Goal: Task Accomplishment & Management: Manage account settings

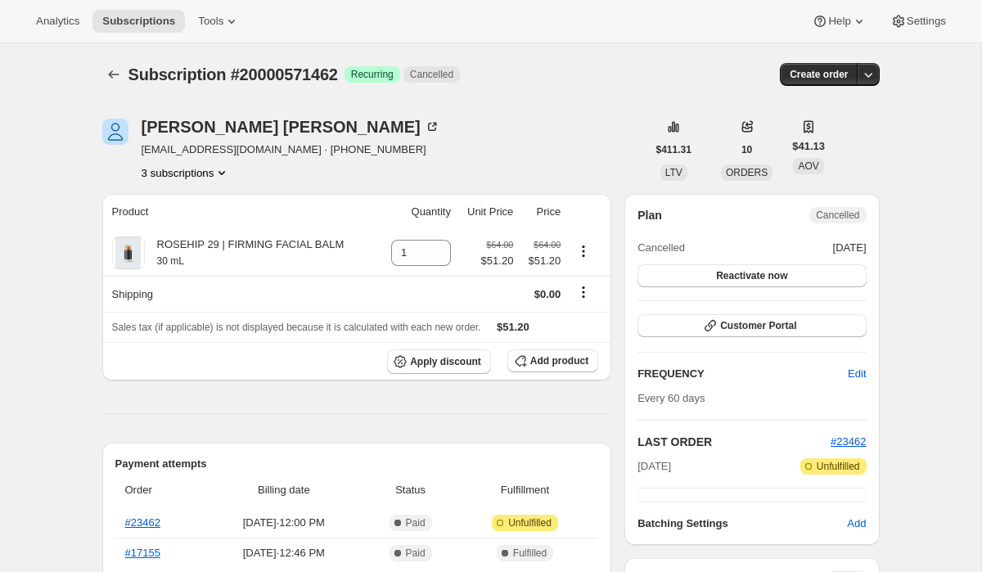
click at [179, 173] on button "3 subscriptions" at bounding box center [186, 173] width 89 height 16
click at [185, 205] on span "15246590022" at bounding box center [159, 203] width 65 height 12
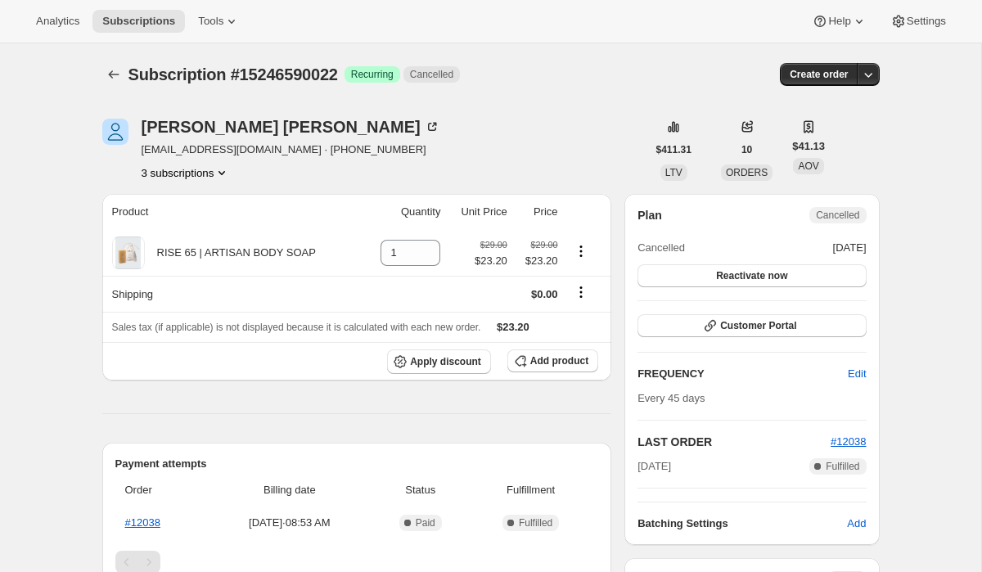
click at [192, 174] on button "3 subscriptions" at bounding box center [186, 173] width 89 height 16
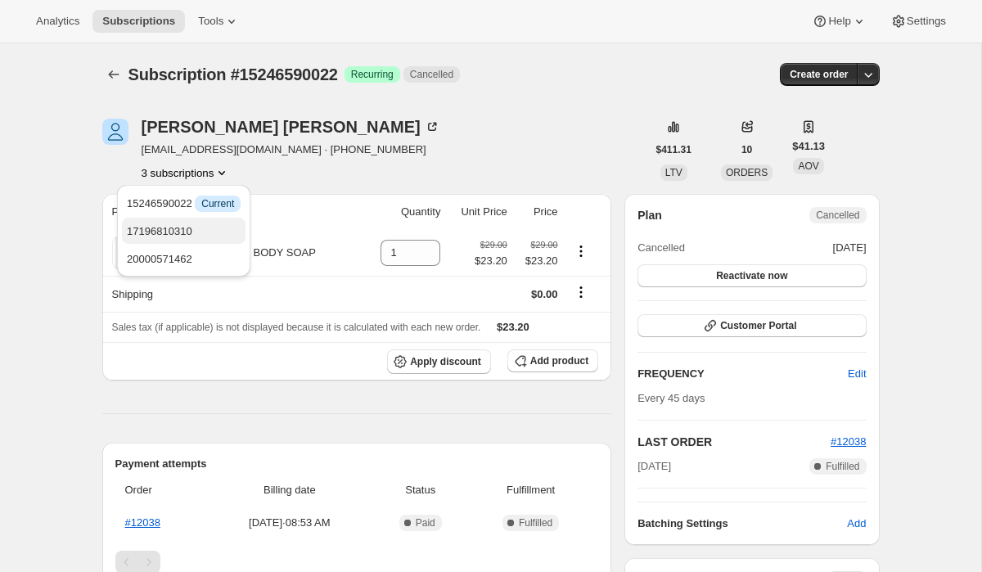
click at [190, 229] on span "17196810310" at bounding box center [159, 231] width 65 height 12
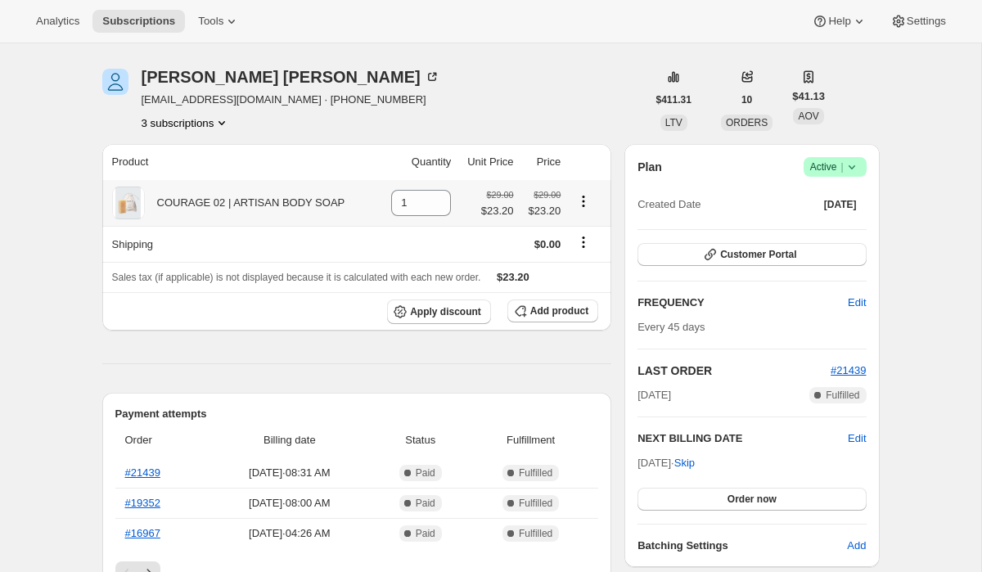
scroll to position [53, 0]
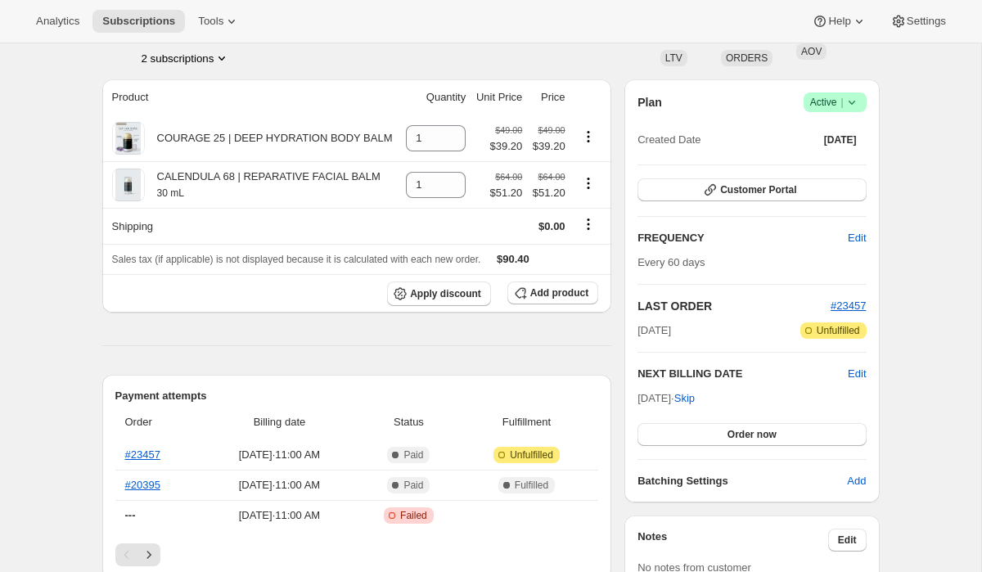
scroll to position [113, 0]
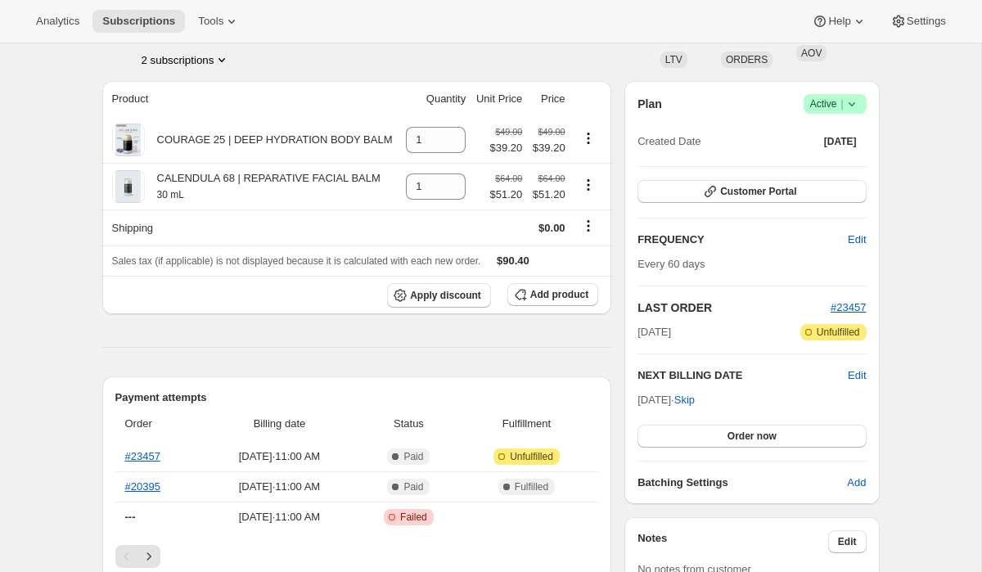
click at [183, 60] on button "2 subscriptions" at bounding box center [186, 60] width 89 height 16
click at [183, 115] on span "19927695430" at bounding box center [159, 118] width 65 height 12
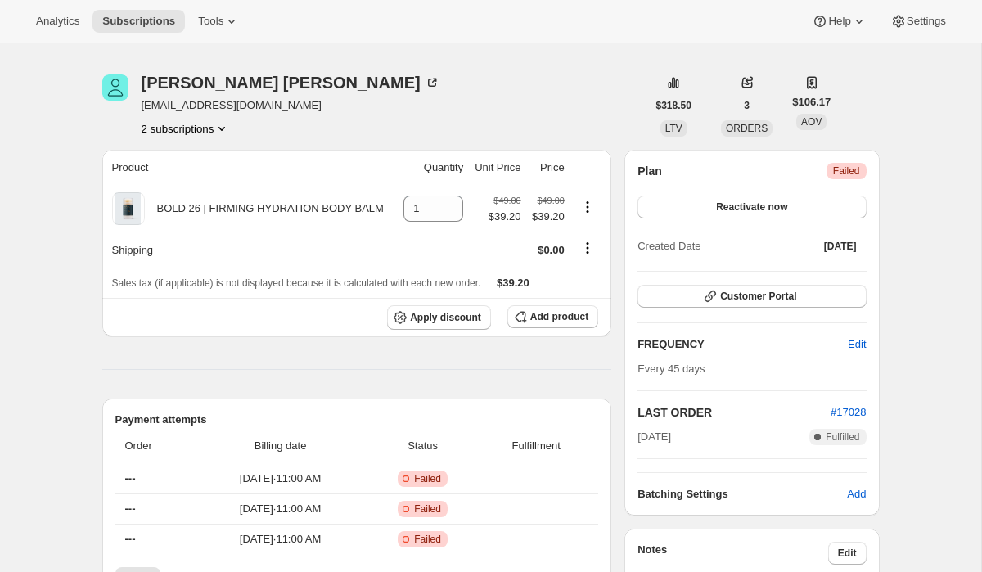
scroll to position [45, 0]
click at [190, 133] on button "2 subscriptions" at bounding box center [186, 128] width 89 height 16
click at [187, 157] on span "19927662662" at bounding box center [159, 158] width 65 height 12
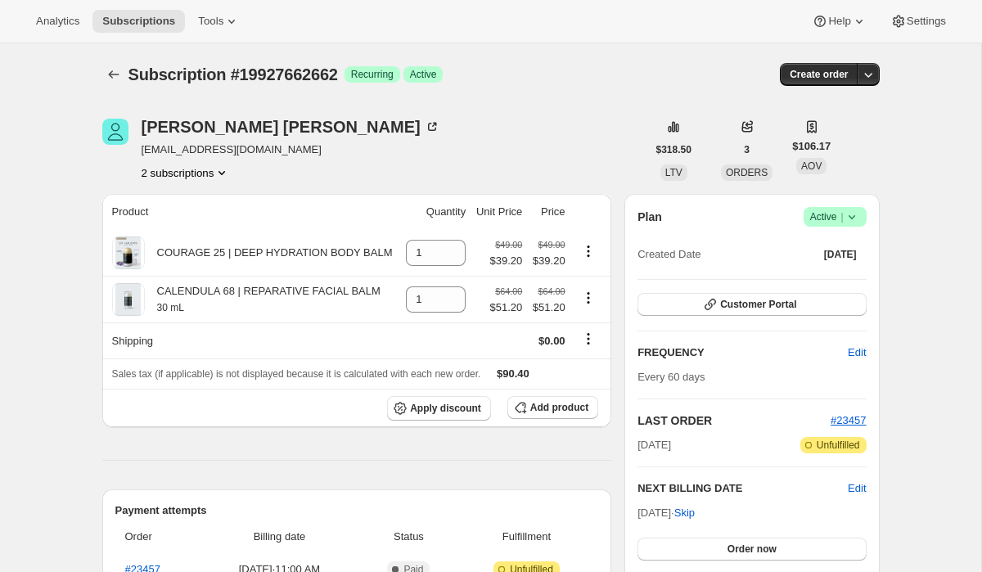
click at [857, 219] on icon at bounding box center [852, 217] width 16 height 16
click at [829, 279] on span "Cancel subscription" at bounding box center [830, 277] width 92 height 12
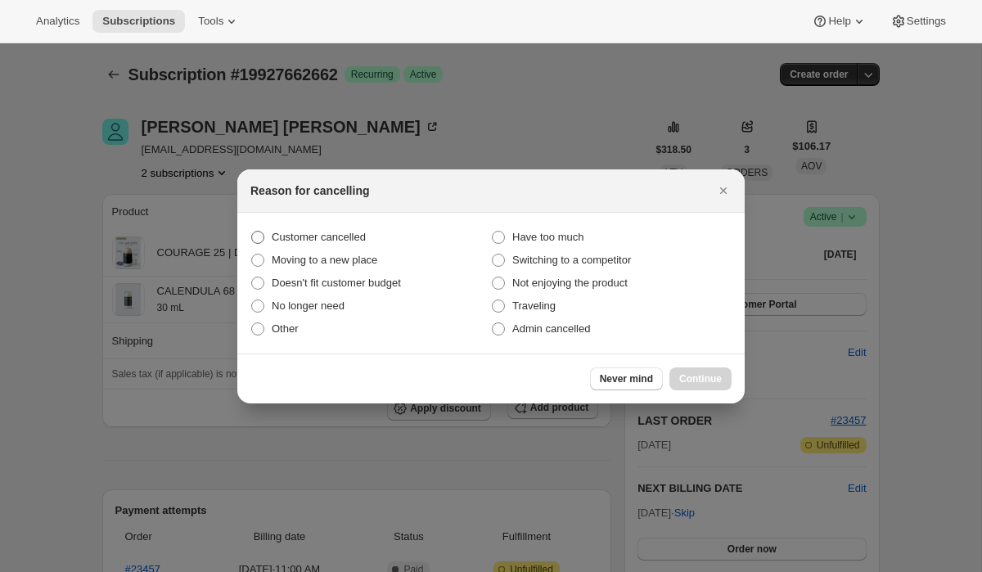
click at [332, 239] on span "Customer cancelled" at bounding box center [319, 237] width 94 height 12
click at [252, 232] on input "Customer cancelled" at bounding box center [251, 231] width 1 height 1
radio input "true"
click at [704, 387] on button "Continue" at bounding box center [701, 379] width 62 height 23
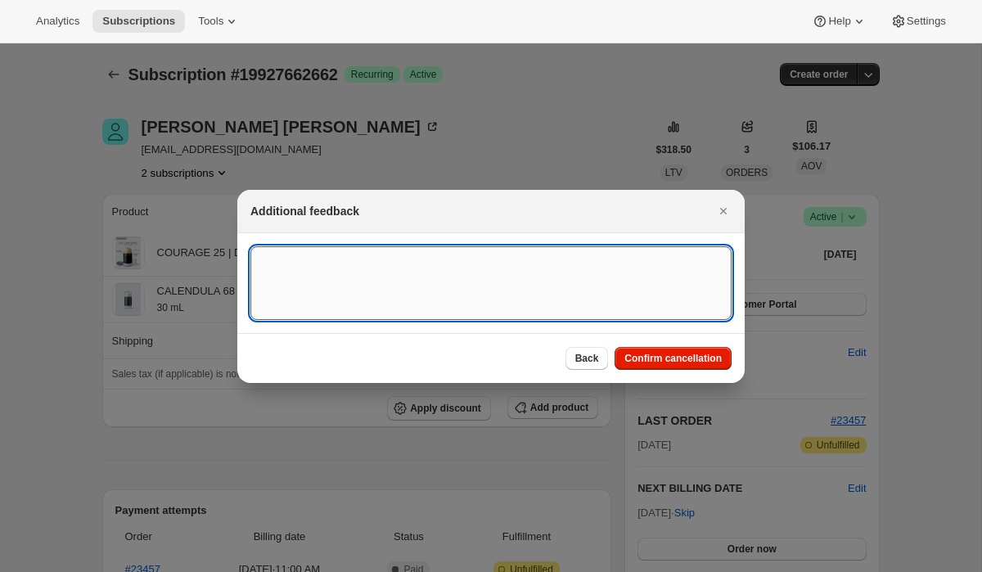
click at [472, 266] on textarea ":rgh:" at bounding box center [490, 283] width 481 height 74
click at [261, 260] on textarea "Cancelled" at bounding box center [490, 283] width 481 height 74
click at [368, 268] on textarea "Customer Cancelled" at bounding box center [490, 283] width 481 height 74
paste textarea "15767"
type textarea "Customer Cancelled, Ticket # 15767"
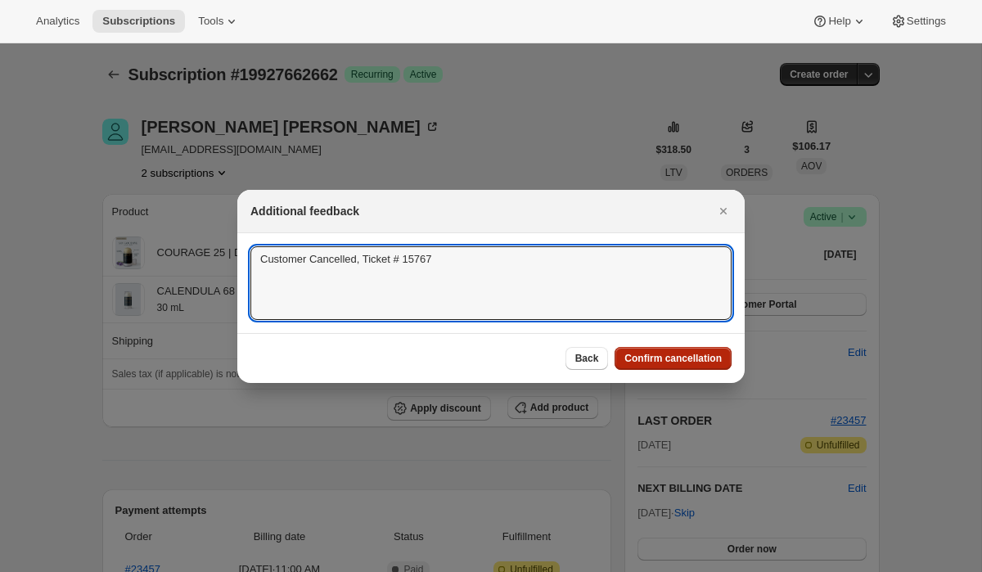
click at [683, 359] on span "Confirm cancellation" at bounding box center [673, 358] width 97 height 13
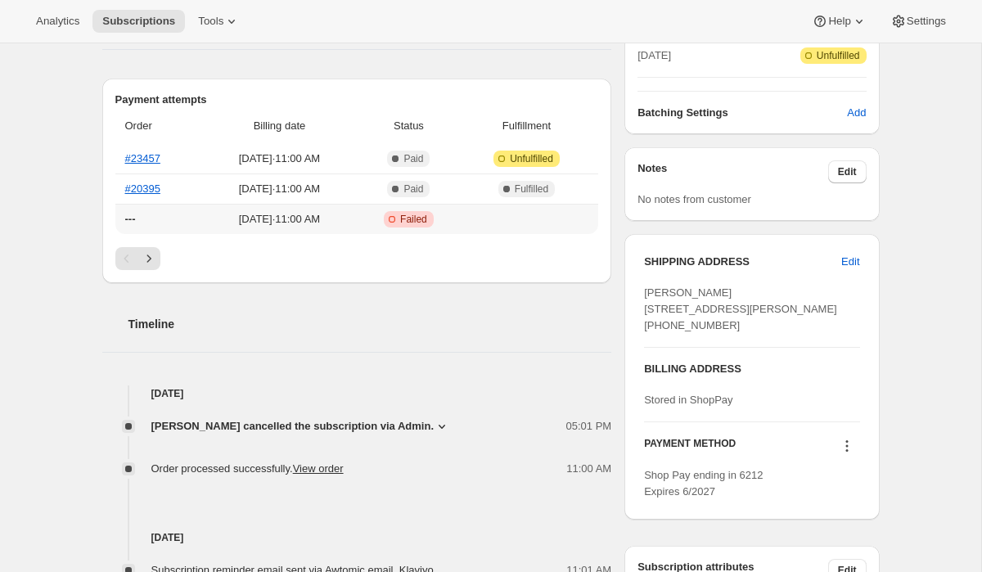
scroll to position [479, 0]
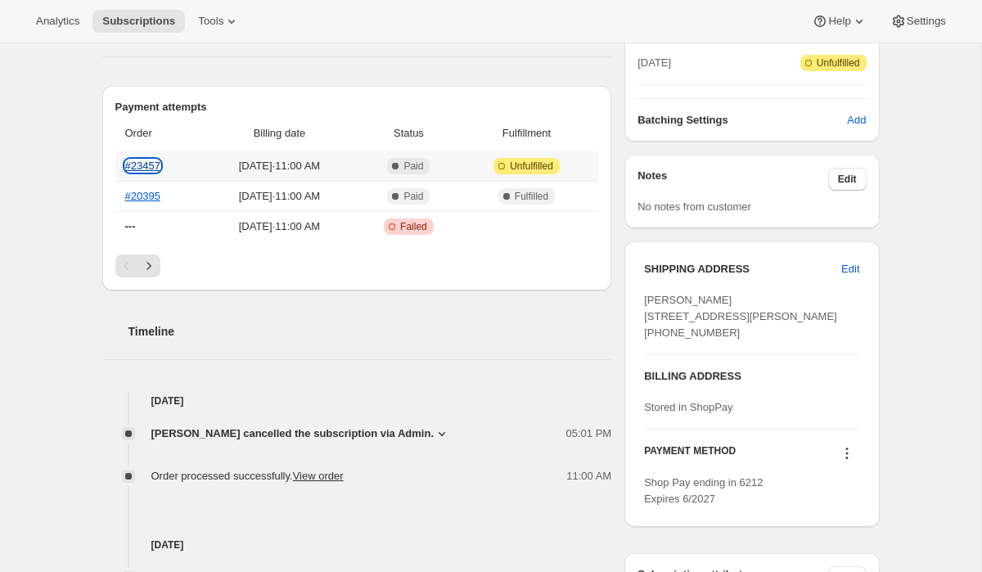
click at [142, 166] on link "#23457" at bounding box center [142, 166] width 35 height 12
